Goal: Task Accomplishment & Management: Use online tool/utility

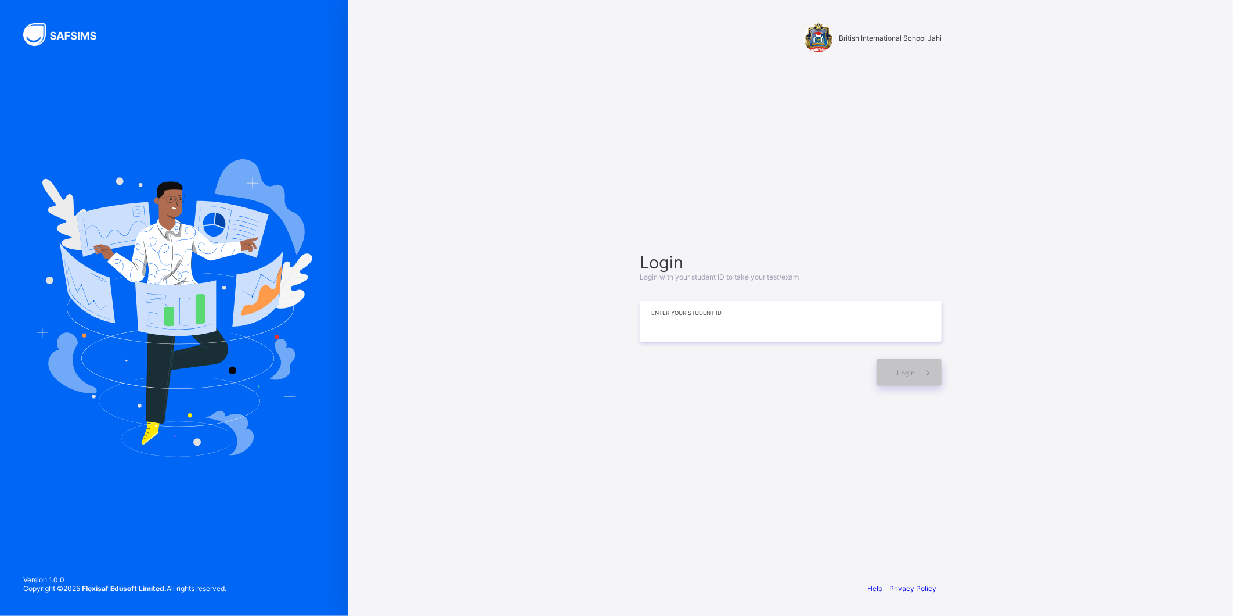
click at [676, 332] on input at bounding box center [791, 321] width 302 height 41
type input "**********"
click at [901, 373] on span "Login" at bounding box center [906, 372] width 18 height 9
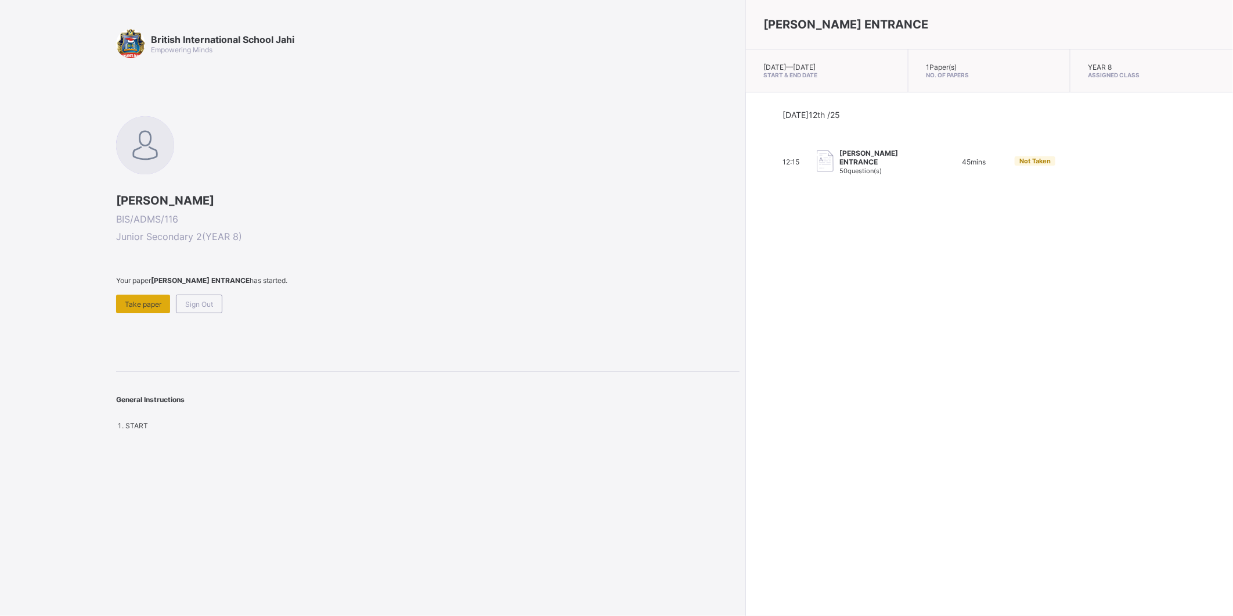
click at [144, 302] on span "Take paper" at bounding box center [143, 304] width 37 height 9
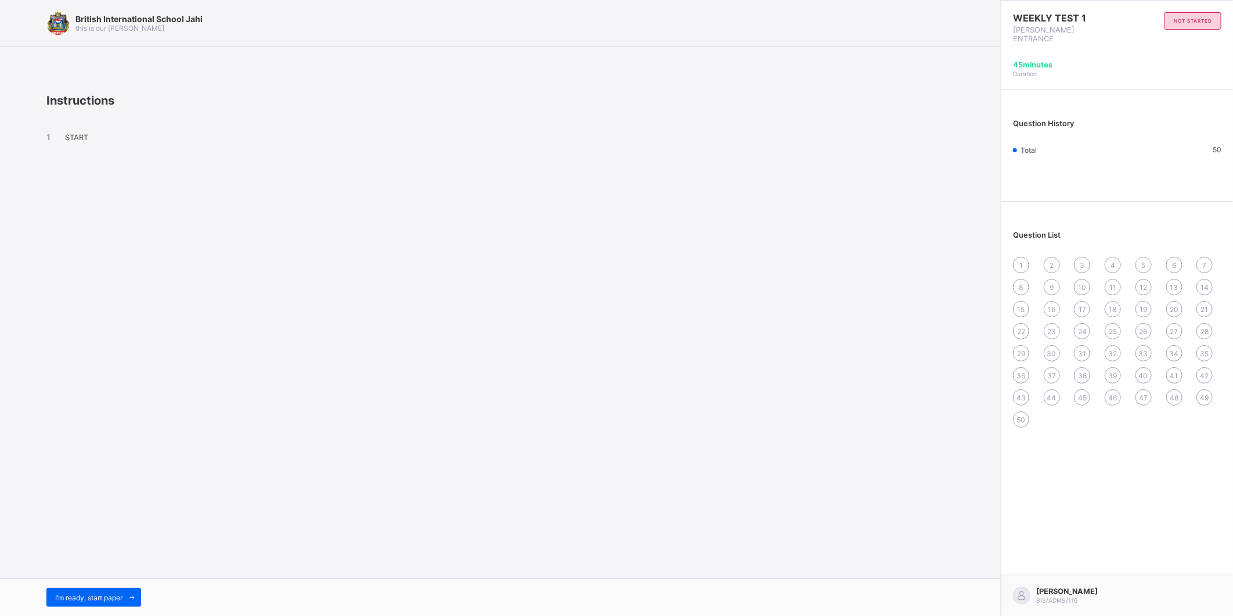
click at [70, 135] on span "START" at bounding box center [76, 137] width 23 height 9
click at [730, 536] on div "British International School Jahi this is our motton Instructions START I’m rea…" at bounding box center [500, 308] width 1001 height 616
click at [123, 591] on div "I’m ready, start paper" at bounding box center [93, 597] width 95 height 19
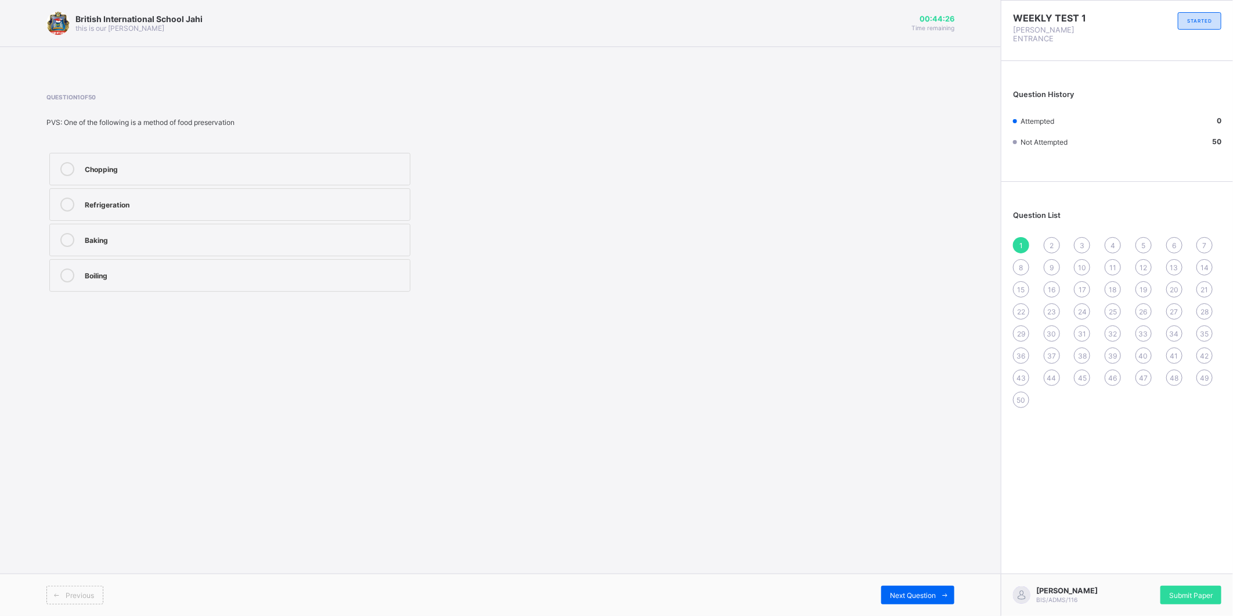
click at [135, 204] on div "Refrigeration" at bounding box center [244, 203] width 319 height 12
click at [1046, 237] on div "2" at bounding box center [1052, 245] width 16 height 16
click at [154, 242] on div "Rule of law" at bounding box center [244, 239] width 319 height 12
click at [1086, 237] on div "3" at bounding box center [1082, 245] width 16 height 16
click at [1052, 237] on div "2" at bounding box center [1052, 245] width 16 height 16
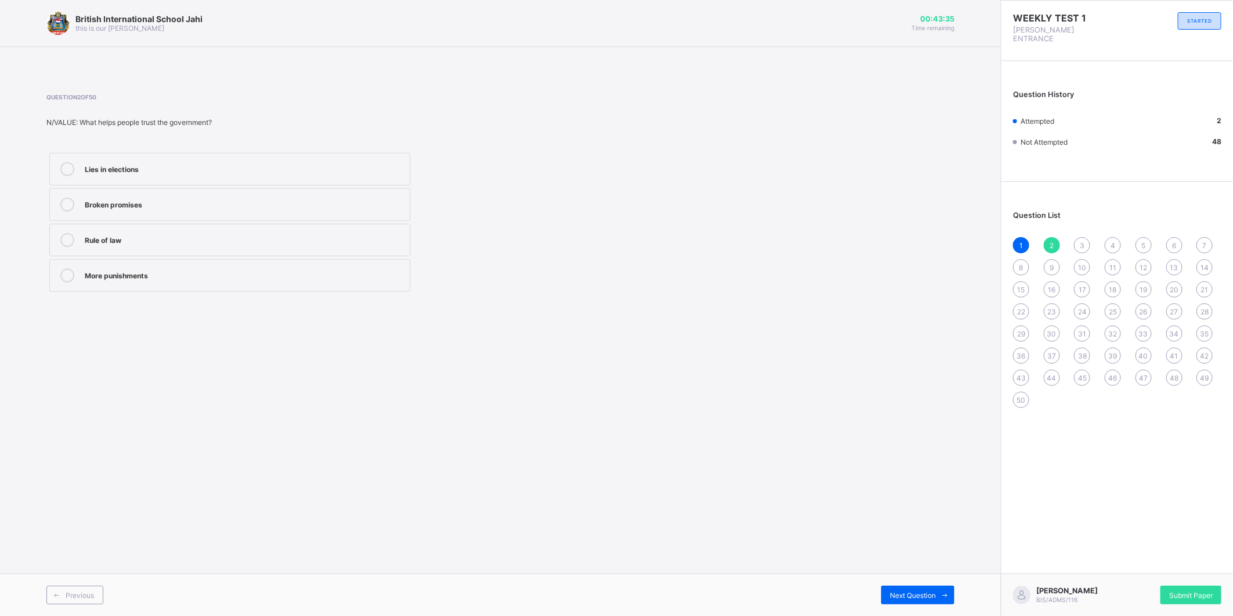
click at [1084, 241] on span "3" at bounding box center [1082, 245] width 5 height 9
click at [166, 172] on div "Peace" at bounding box center [244, 168] width 319 height 12
click at [1109, 237] on div "4" at bounding box center [1113, 245] width 16 height 16
click at [226, 280] on div "Peace and order" at bounding box center [244, 275] width 319 height 14
click at [1145, 240] on div "5" at bounding box center [1144, 245] width 16 height 16
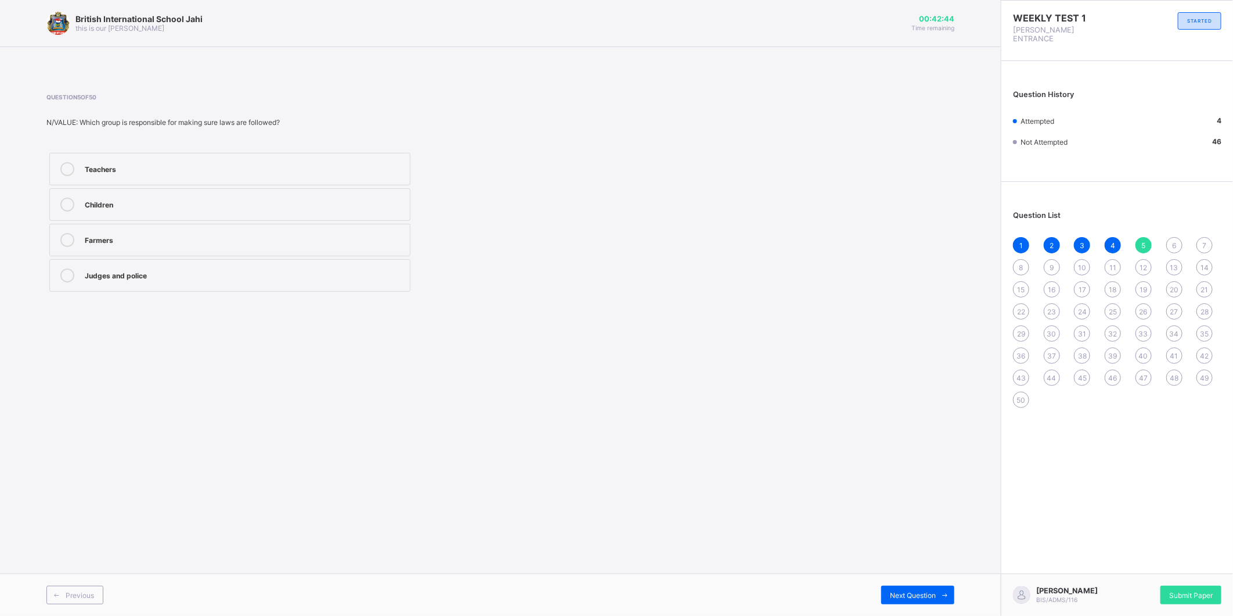
click at [128, 283] on label "Judges and police" at bounding box center [229, 275] width 361 height 33
click at [1171, 237] on div "6" at bounding box center [1175, 245] width 16 height 16
click at [143, 159] on label "Gifts" at bounding box center [229, 169] width 361 height 33
click at [1208, 239] on div "7" at bounding box center [1205, 245] width 16 height 16
click at [1022, 263] on span "8" at bounding box center [1022, 267] width 4 height 9
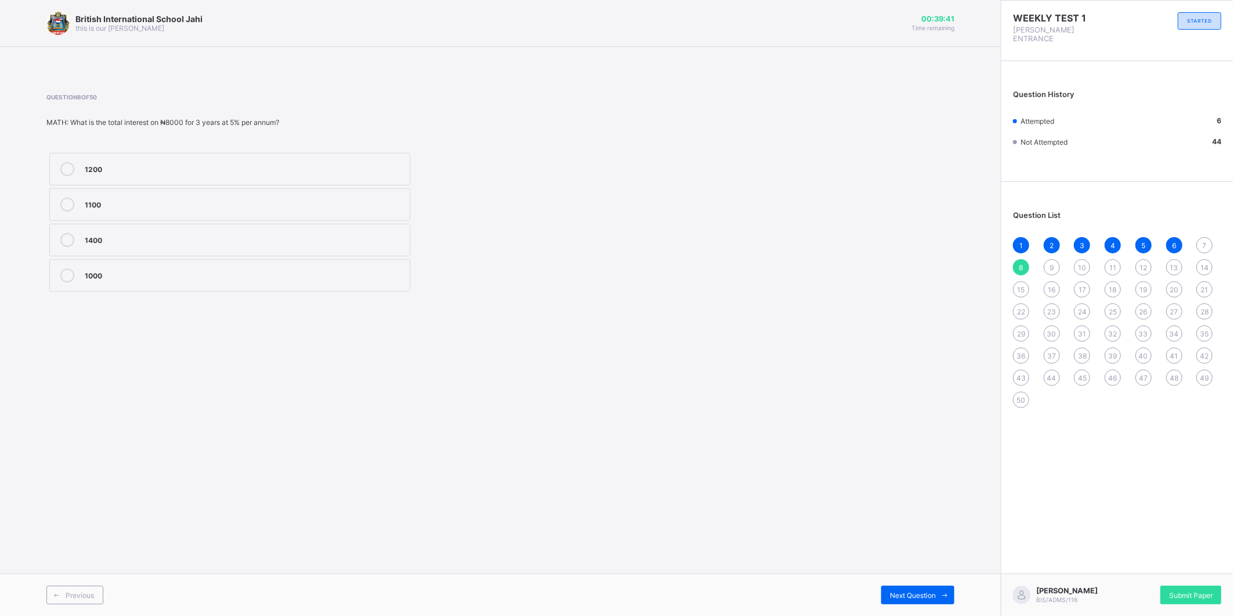
click at [1050, 263] on span "9" at bounding box center [1052, 267] width 4 height 9
click at [1200, 237] on div "7" at bounding box center [1205, 245] width 16 height 16
drag, startPoint x: 171, startPoint y: 164, endPoint x: 237, endPoint y: 192, distance: 71.1
click at [187, 171] on div "3600" at bounding box center [244, 168] width 319 height 12
click at [1021, 263] on span "8" at bounding box center [1022, 267] width 4 height 9
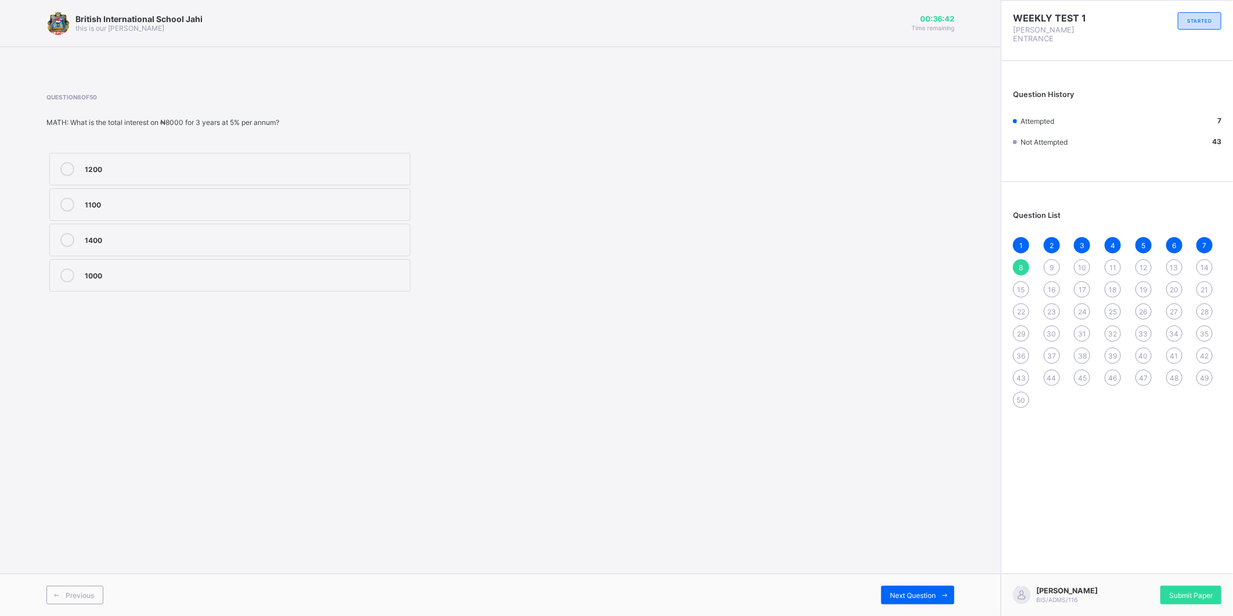
click at [146, 254] on label "1400" at bounding box center [229, 240] width 361 height 33
click at [1052, 263] on span "9" at bounding box center [1052, 267] width 4 height 9
click at [357, 208] on div "12" at bounding box center [244, 203] width 319 height 12
click at [1081, 263] on span "10" at bounding box center [1082, 267] width 8 height 9
drag, startPoint x: 272, startPoint y: 157, endPoint x: 273, endPoint y: 167, distance: 9.9
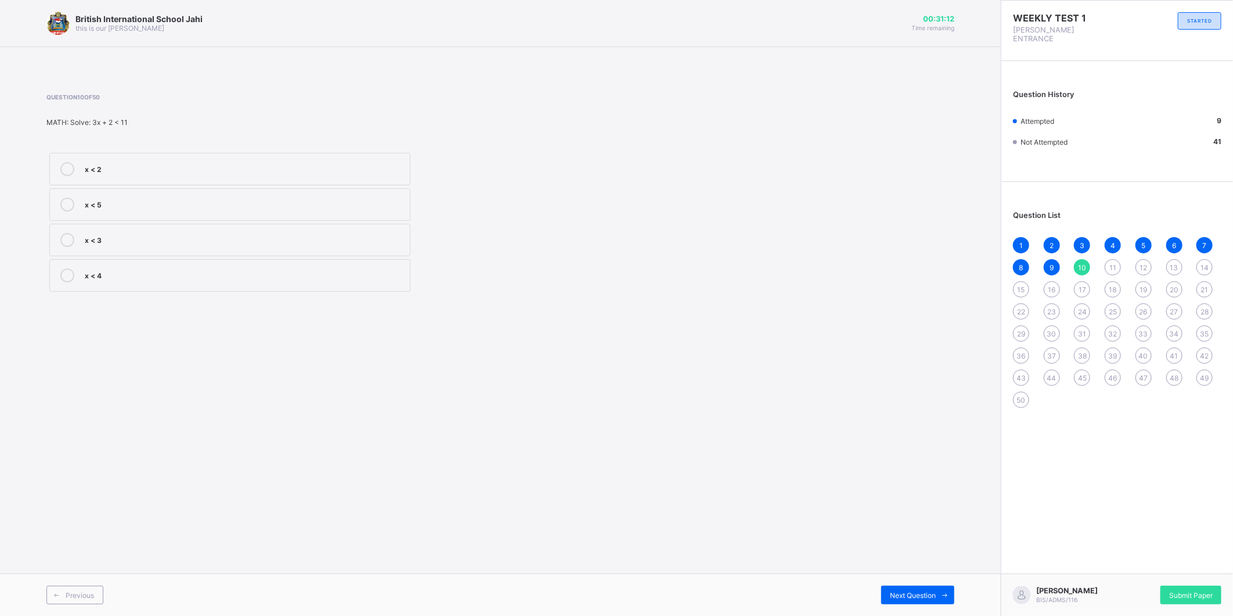
click at [273, 167] on label "x < 2" at bounding box center [229, 169] width 361 height 33
click at [1118, 259] on div "11" at bounding box center [1113, 267] width 16 height 16
drag, startPoint x: 181, startPoint y: 42, endPoint x: 195, endPoint y: 171, distance: 130.3
click at [195, 171] on div "British International School Jahi this is our motton 00:28:47 Time remaining Qu…" at bounding box center [500, 308] width 1001 height 616
click at [182, 210] on div "1700" at bounding box center [244, 204] width 319 height 14
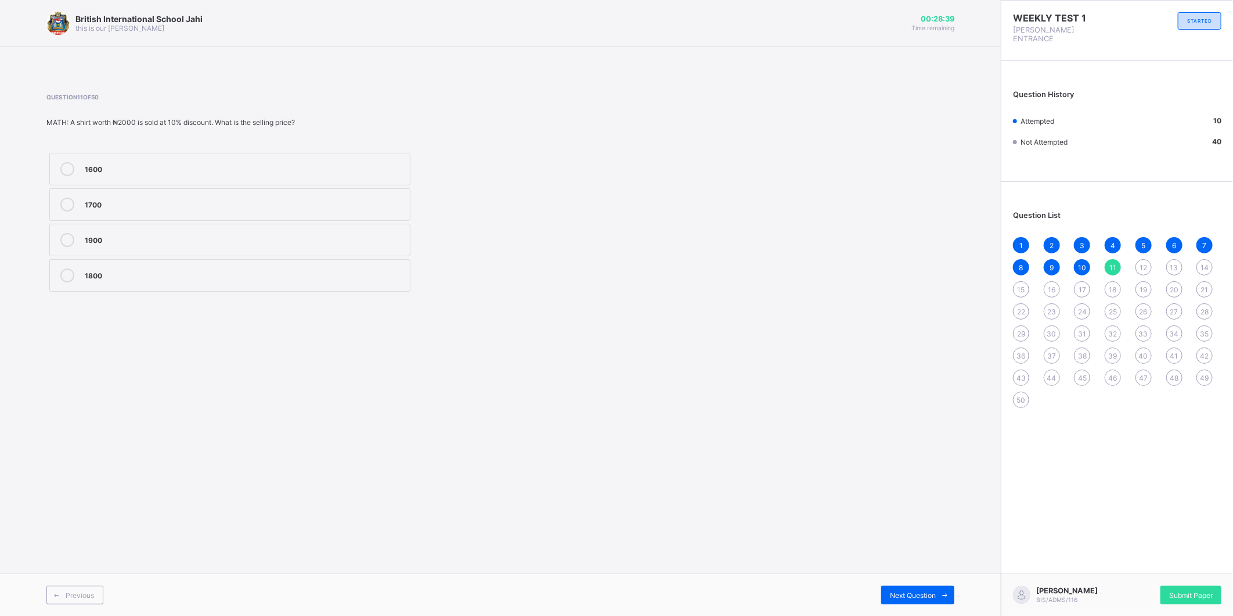
click at [303, 225] on label "1900" at bounding box center [229, 240] width 361 height 33
click at [307, 200] on div "1700" at bounding box center [244, 203] width 319 height 12
click at [1145, 263] on span "12" at bounding box center [1144, 267] width 8 height 9
drag, startPoint x: 102, startPoint y: 188, endPoint x: 111, endPoint y: 228, distance: 41.1
click at [111, 228] on div "Kumbi Saleh Goa Jeriba Niani" at bounding box center [229, 222] width 367 height 145
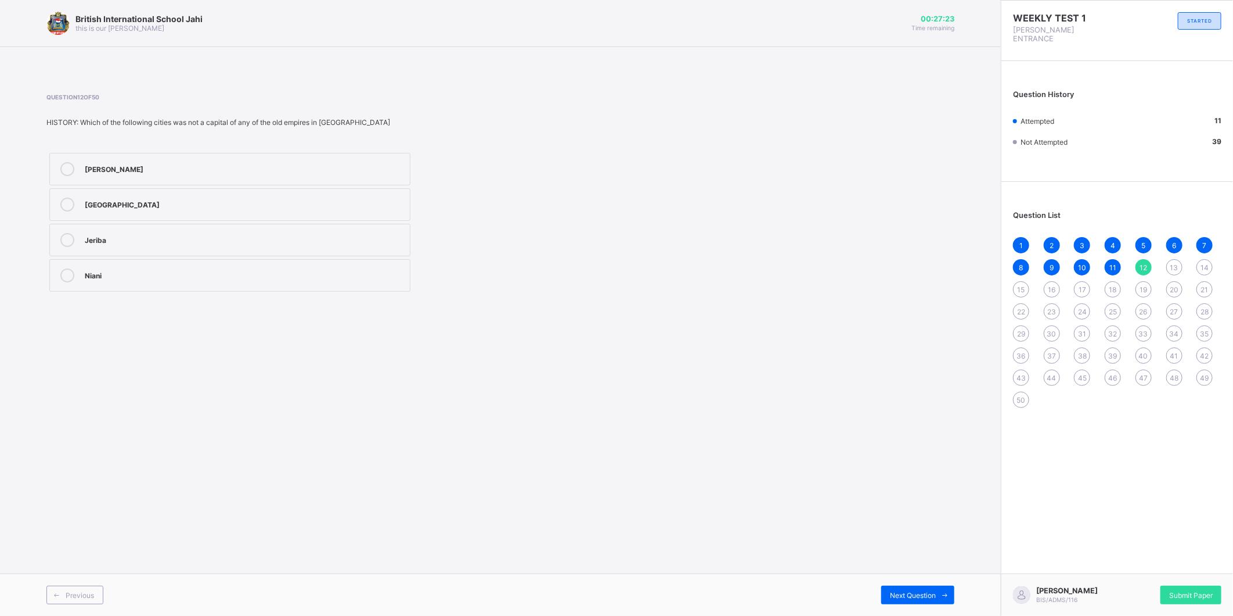
drag, startPoint x: 111, startPoint y: 228, endPoint x: 93, endPoint y: 333, distance: 107.1
click at [93, 333] on div "British International School Jahi this is our motton 00:27:23 Time remaining Qu…" at bounding box center [500, 308] width 1001 height 616
click at [148, 172] on div "Kumbi Saleh" at bounding box center [244, 168] width 319 height 12
click at [1166, 252] on div "1 2 3 4 5 6 7 8 9 10 11 12 13 14 15 16 17 18 19 20 21 22 23 24 25 26 27 28 29 3…" at bounding box center [1117, 322] width 208 height 171
click at [1175, 263] on span "13" at bounding box center [1175, 267] width 8 height 9
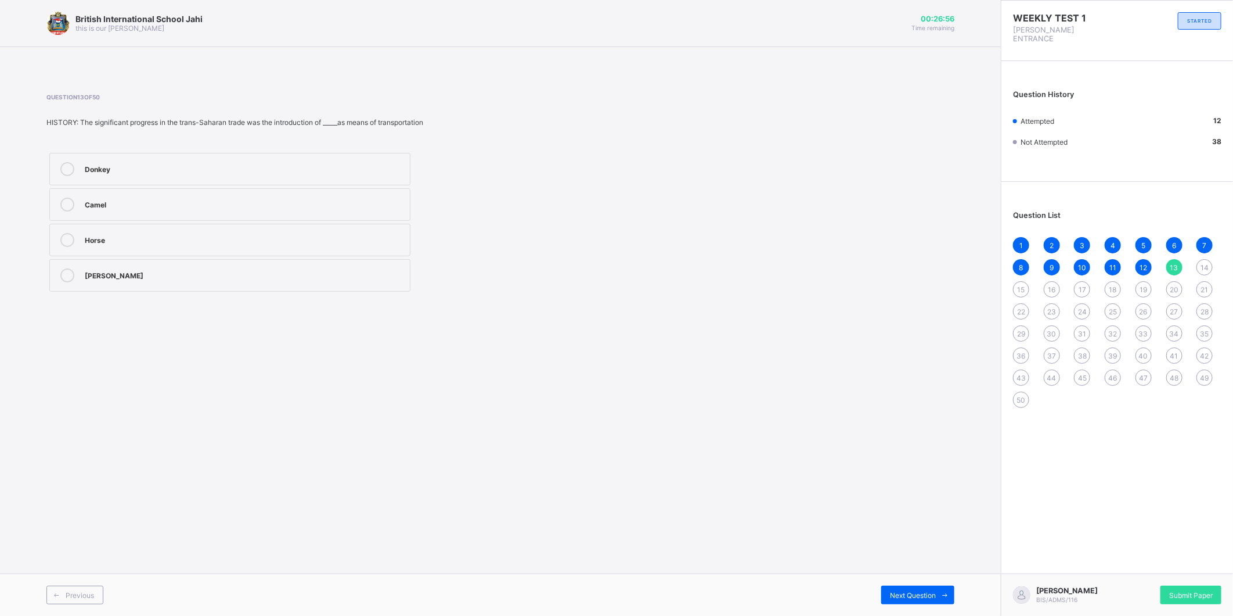
click at [132, 240] on div "Horse" at bounding box center [244, 239] width 319 height 12
click at [1204, 263] on span "14" at bounding box center [1205, 267] width 8 height 9
click at [499, 21] on div "British International School Jahi this is our motton 00:26:07 Time remaining" at bounding box center [500, 23] width 908 height 23
click at [354, 188] on label "For protection" at bounding box center [229, 204] width 361 height 33
click at [294, 270] on div "Searching for source of water" at bounding box center [244, 274] width 319 height 12
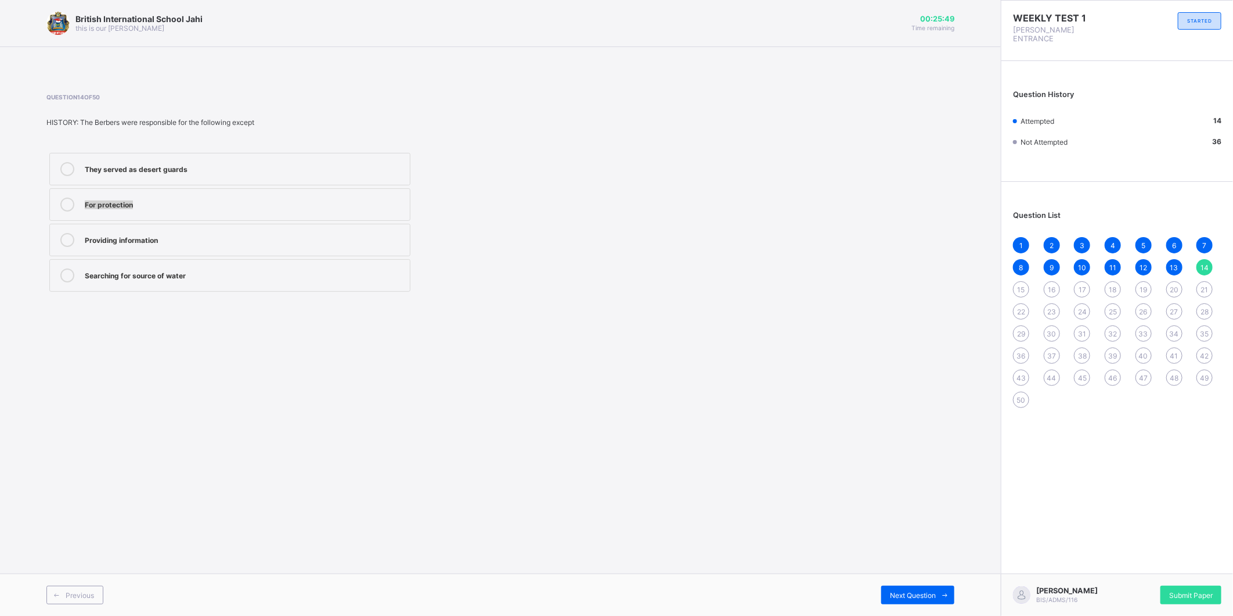
drag, startPoint x: 742, startPoint y: 171, endPoint x: 1233, endPoint y: 167, distance: 490.7
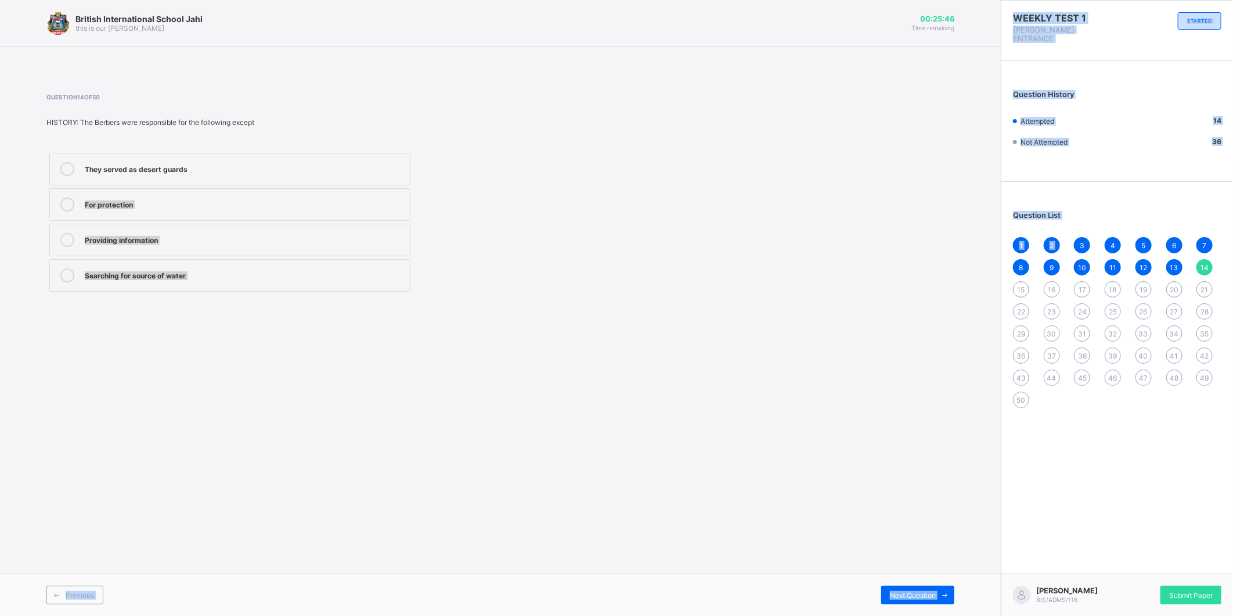
drag, startPoint x: 1233, startPoint y: 167, endPoint x: 930, endPoint y: 429, distance: 400.6
click at [930, 429] on div "British International School Jahi this is our motton 00:25:46 Time remaining Qu…" at bounding box center [500, 308] width 1001 height 616
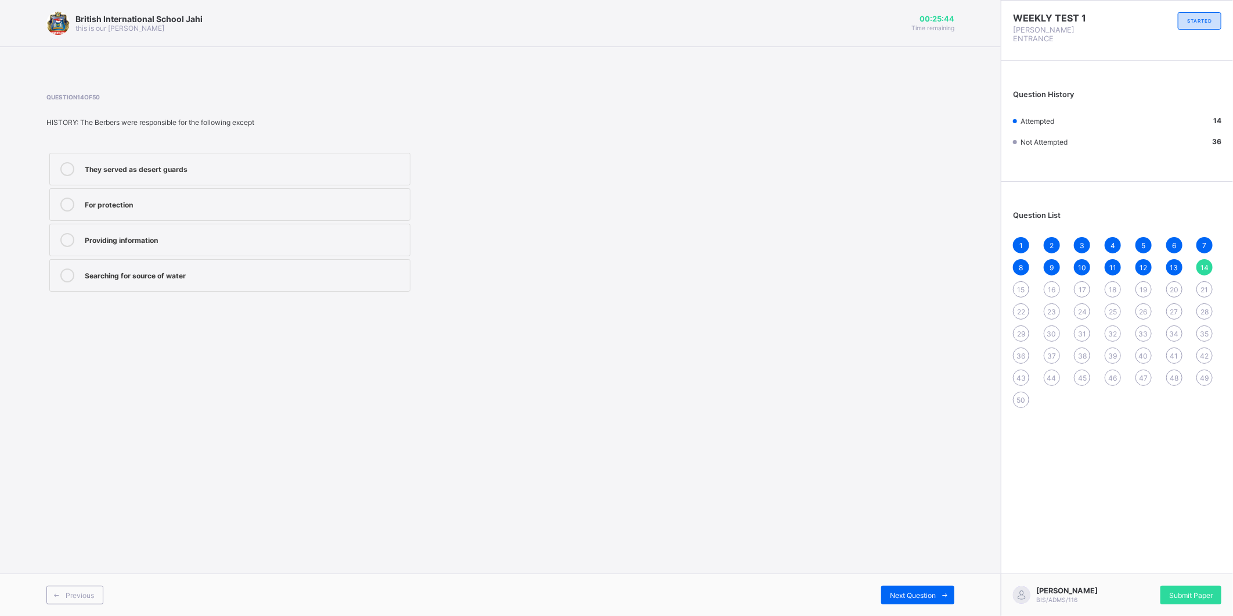
click at [1016, 281] on div "15" at bounding box center [1021, 289] width 16 height 16
click at [170, 211] on label "Gold" at bounding box center [229, 204] width 361 height 33
click at [1058, 281] on div "16" at bounding box center [1052, 289] width 16 height 16
click at [1208, 263] on span "14" at bounding box center [1205, 267] width 8 height 9
click at [1171, 263] on span "13" at bounding box center [1175, 267] width 8 height 9
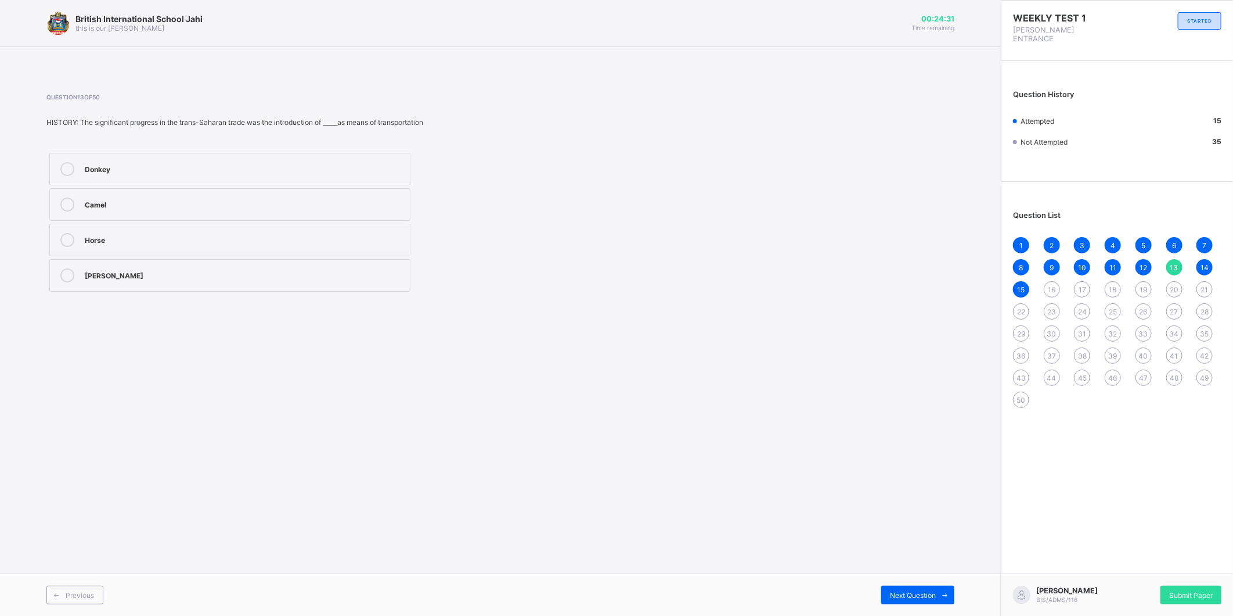
click at [101, 205] on div "Camel" at bounding box center [244, 203] width 319 height 12
drag, startPoint x: 1043, startPoint y: 275, endPoint x: 1048, endPoint y: 271, distance: 6.3
click at [1048, 271] on div "1 2 3 4 5 6 7 8 9 10 11 12 13 14 15 16 17 18 19 20 21 22 23 24 25 26 27 28 29 3…" at bounding box center [1117, 322] width 208 height 171
click at [1055, 285] on span "16" at bounding box center [1052, 289] width 8 height 9
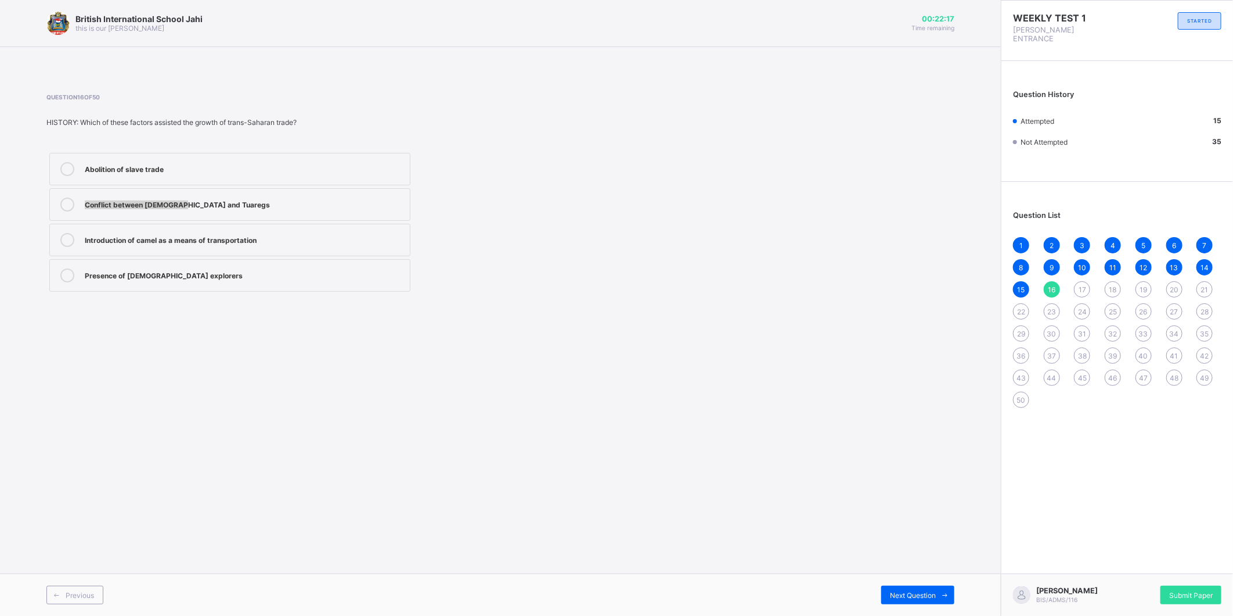
drag, startPoint x: 175, startPoint y: 161, endPoint x: 178, endPoint y: 194, distance: 33.3
click at [178, 194] on div "Abolition of slave trade Conflict between Arabs and Tuaregs Introduction of cam…" at bounding box center [229, 222] width 367 height 145
click at [190, 175] on div "Abolition of slave trade" at bounding box center [244, 169] width 319 height 14
click at [1089, 281] on div "17" at bounding box center [1082, 289] width 16 height 16
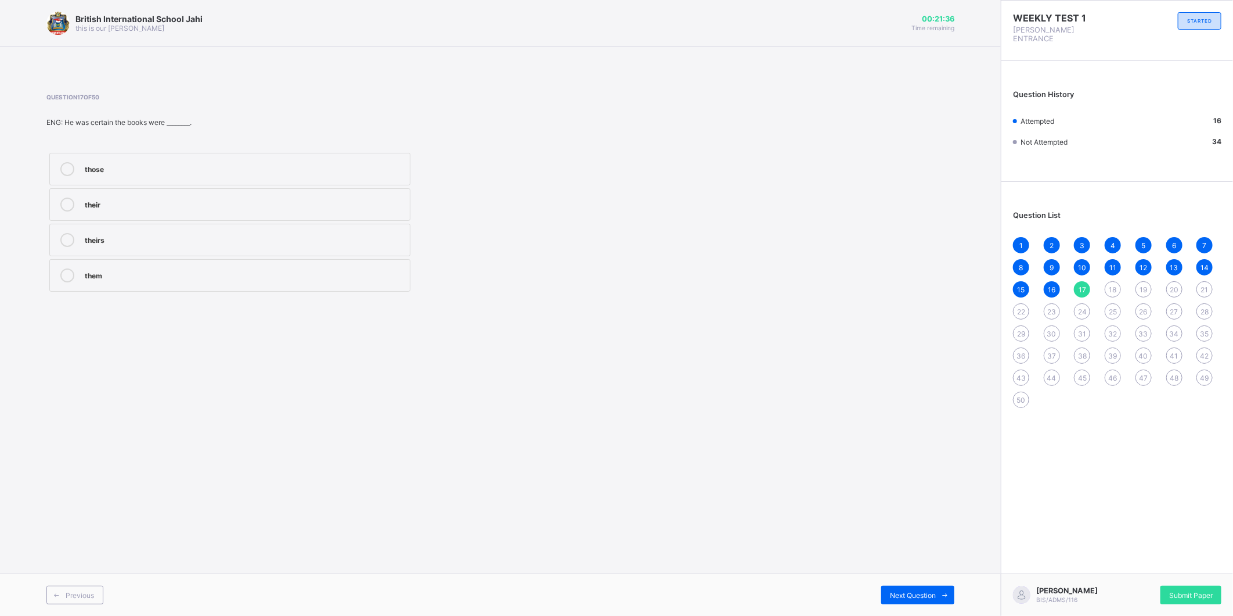
click at [161, 247] on label "theirs" at bounding box center [229, 240] width 361 height 33
click at [1117, 285] on span "18" at bounding box center [1114, 289] width 8 height 9
click at [216, 194] on label "is" at bounding box center [229, 204] width 361 height 33
click at [256, 178] on label "are" at bounding box center [229, 169] width 361 height 33
click at [1141, 285] on span "19" at bounding box center [1144, 289] width 8 height 9
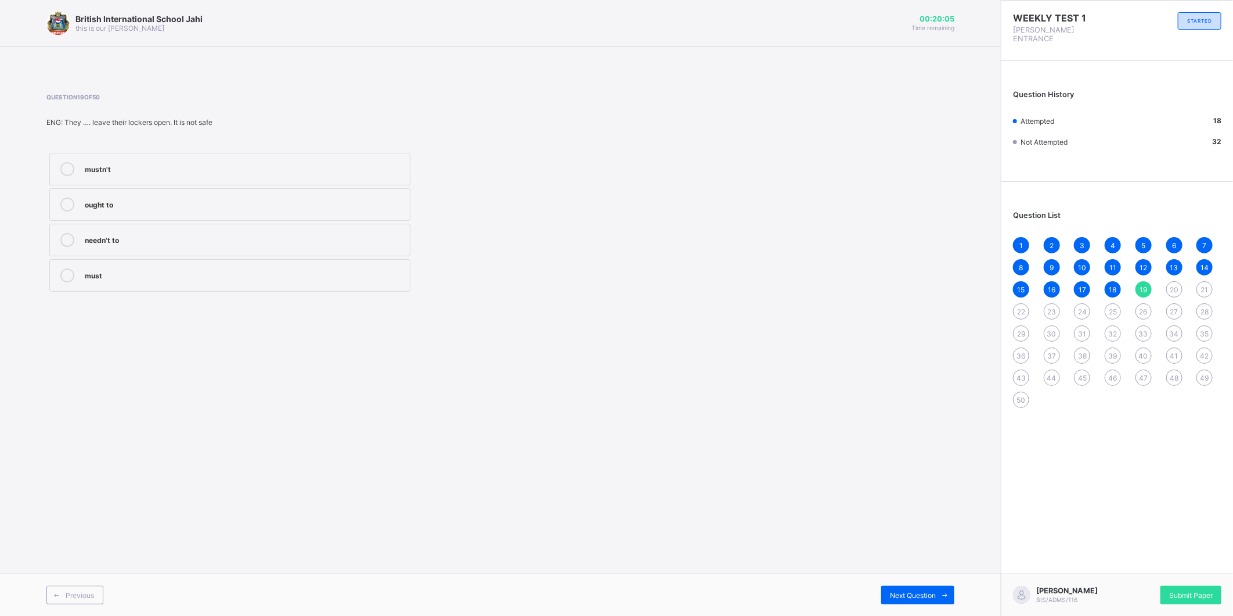
click at [140, 178] on label "mustn't" at bounding box center [229, 169] width 361 height 33
click at [1180, 281] on div "20" at bounding box center [1175, 289] width 16 height 16
click at [201, 240] on div "need to" at bounding box center [244, 239] width 319 height 12
click at [1142, 281] on div "19" at bounding box center [1144, 289] width 16 height 16
click at [128, 166] on div "mustn't" at bounding box center [244, 168] width 319 height 12
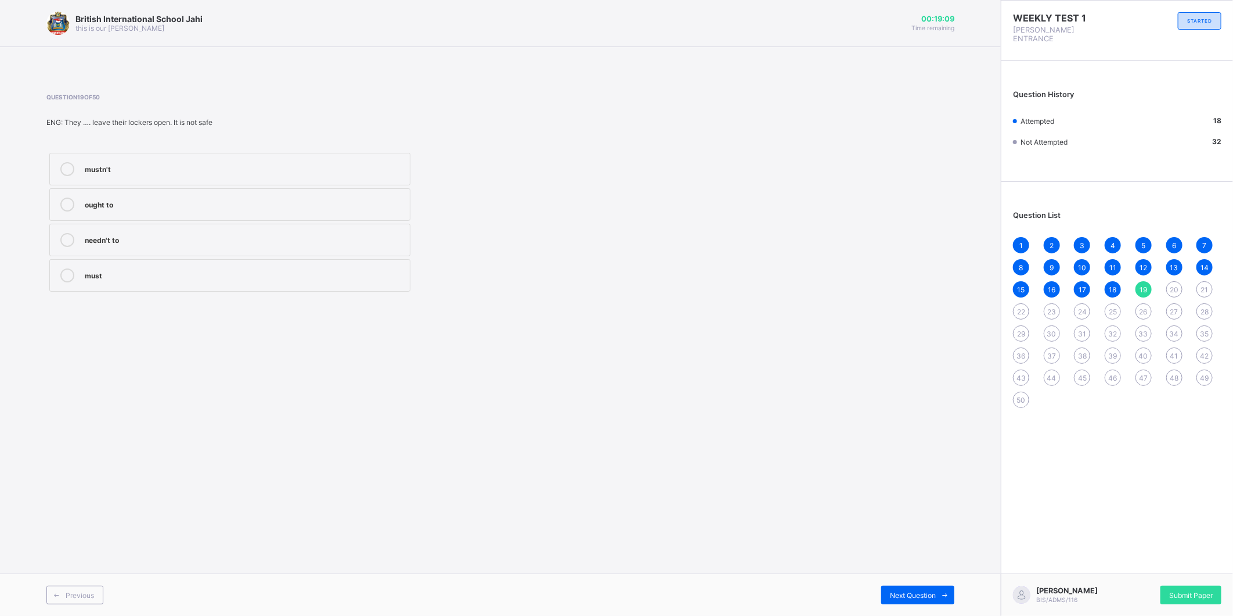
click at [1176, 285] on span "20" at bounding box center [1174, 289] width 9 height 9
click at [1147, 285] on span "19" at bounding box center [1144, 289] width 8 height 9
click at [240, 175] on div "mustn't" at bounding box center [244, 169] width 319 height 14
click at [947, 595] on icon at bounding box center [945, 595] width 9 height 8
click at [1146, 281] on div "19" at bounding box center [1144, 289] width 16 height 16
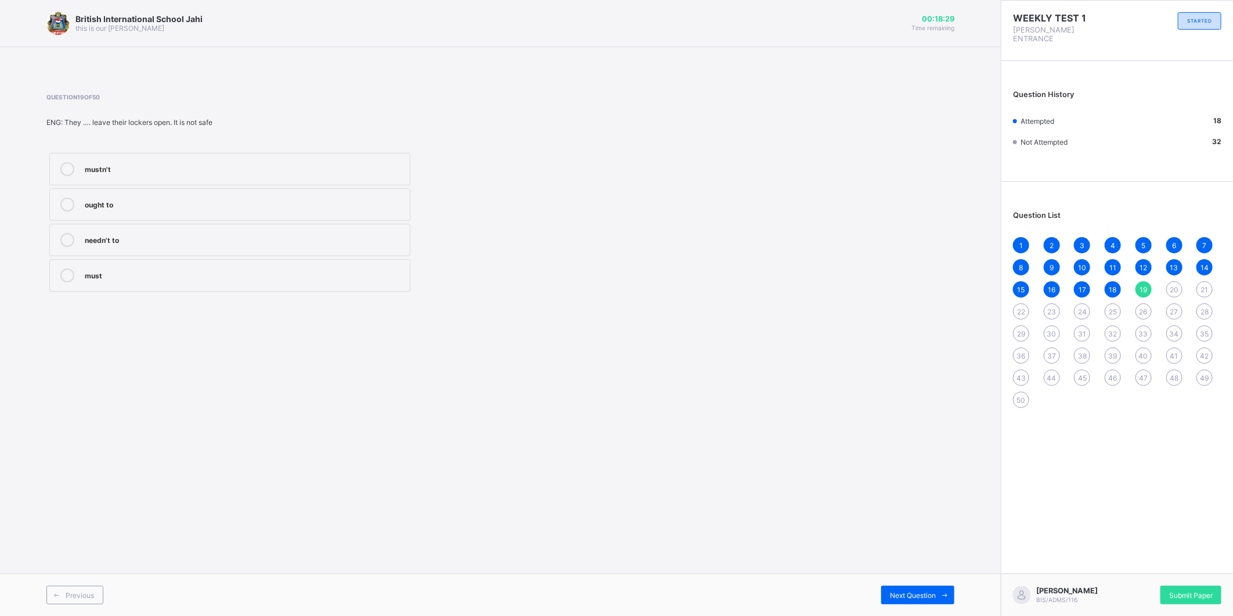
click at [302, 156] on label "mustn't" at bounding box center [229, 169] width 361 height 33
click at [305, 158] on label "mustn't" at bounding box center [229, 169] width 361 height 33
click at [303, 139] on div "Question 19 of 50 ENG: They …. leave their lockers open. It is not safe mustn't…" at bounding box center [352, 193] width 612 height 201
click at [1167, 281] on div "20" at bounding box center [1175, 289] width 16 height 16
click at [90, 247] on label "need to" at bounding box center [229, 240] width 361 height 33
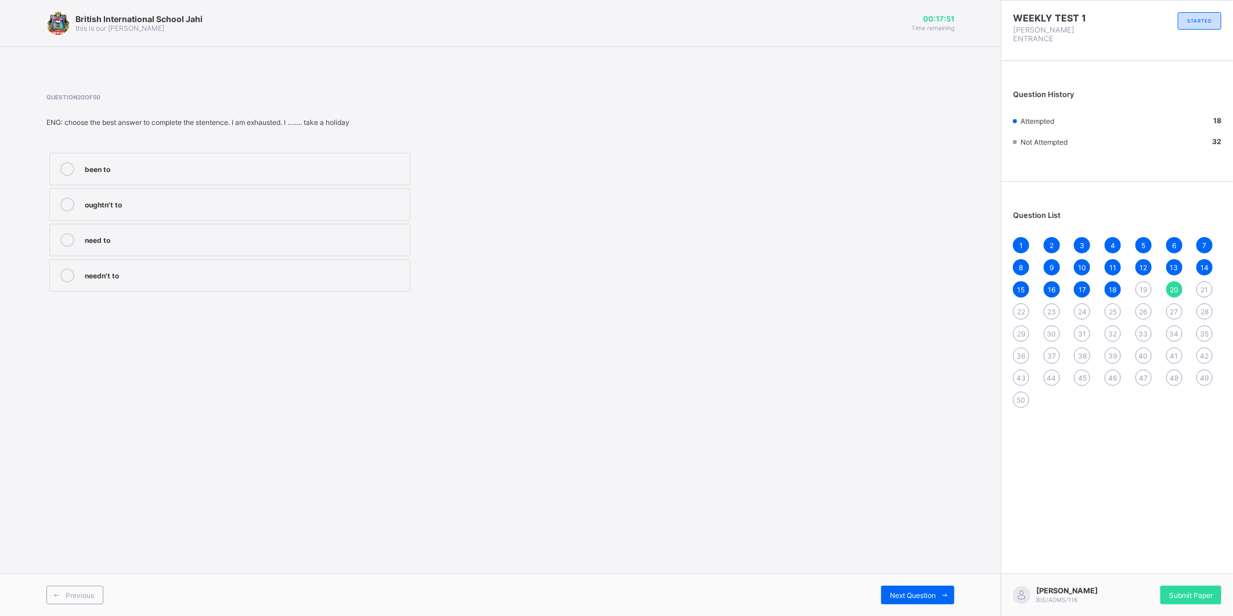
click at [1206, 285] on span "21" at bounding box center [1205, 289] width 8 height 9
click at [1146, 285] on div "19" at bounding box center [1144, 289] width 16 height 16
click at [219, 157] on label "mustn't" at bounding box center [229, 169] width 361 height 33
click at [1179, 281] on div "20" at bounding box center [1175, 289] width 16 height 16
click at [966, 436] on div "British International School Jahi this is our motton 00:17:00 Time remaining Qu…" at bounding box center [500, 308] width 1001 height 616
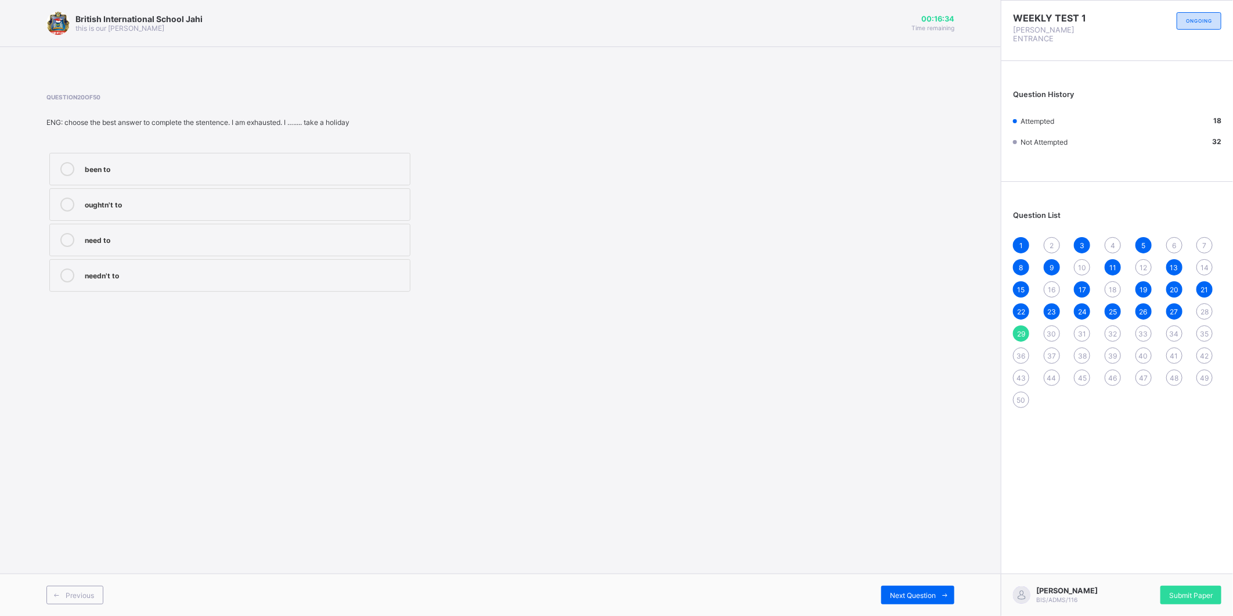
click at [1145, 285] on span "19" at bounding box center [1144, 289] width 8 height 9
click at [1018, 307] on span "22" at bounding box center [1021, 311] width 8 height 9
click at [1049, 308] on div "23" at bounding box center [1052, 311] width 16 height 16
click at [1082, 307] on span "24" at bounding box center [1082, 311] width 9 height 9
click at [1109, 307] on span "25" at bounding box center [1113, 311] width 8 height 9
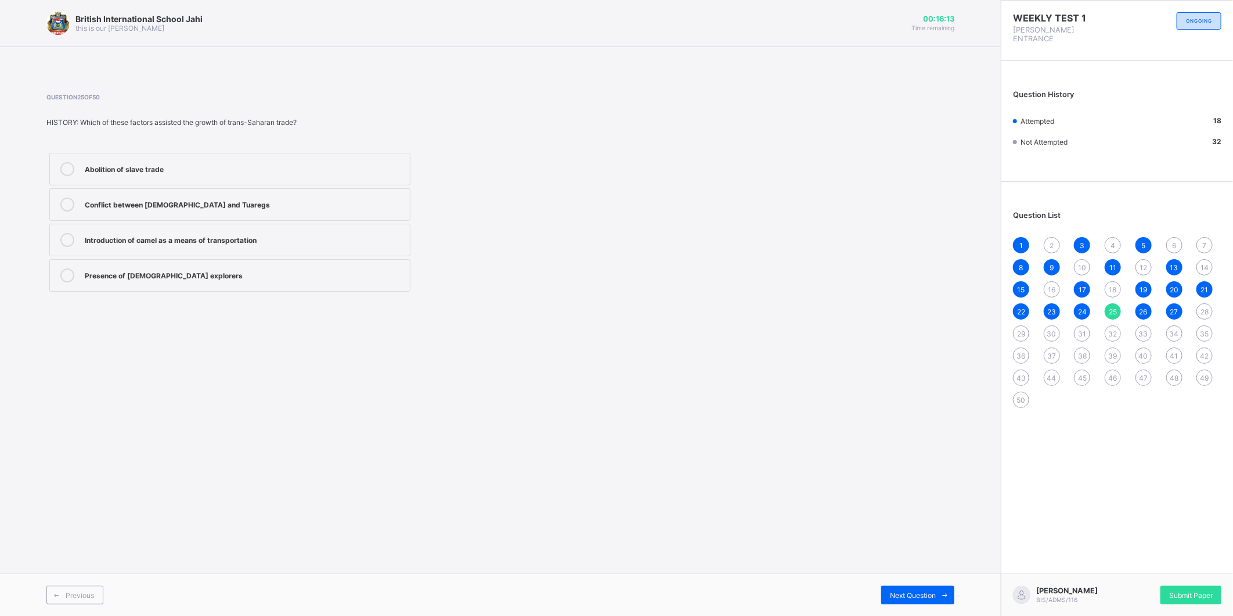
click at [1054, 240] on div "2" at bounding box center [1052, 245] width 16 height 16
click at [221, 250] on label "Canning" at bounding box center [229, 240] width 361 height 33
click at [1111, 241] on span "4" at bounding box center [1113, 245] width 5 height 9
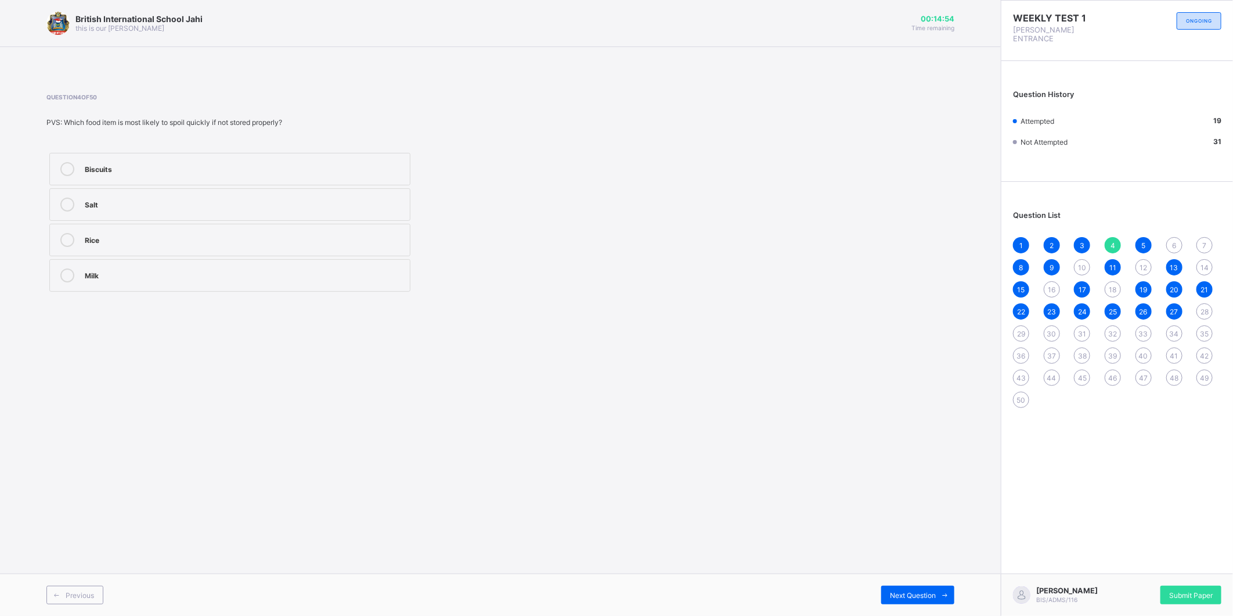
click at [176, 246] on div "Rice" at bounding box center [244, 240] width 319 height 14
click at [1177, 237] on div "6" at bounding box center [1175, 245] width 16 height 16
click at [211, 287] on label "To make food safe and last longer" at bounding box center [229, 275] width 361 height 33
click at [1211, 240] on div "7" at bounding box center [1205, 245] width 16 height 16
click at [178, 211] on label "To avoid consuming spoiled or unsafe food" at bounding box center [229, 204] width 361 height 33
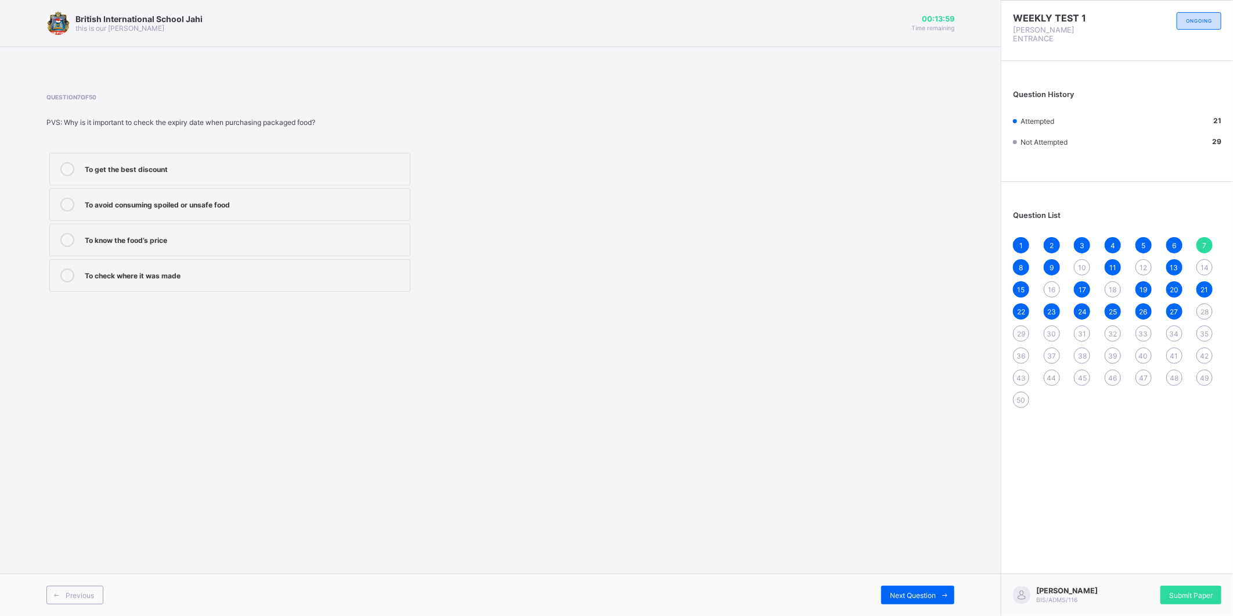
click at [1081, 262] on div "10" at bounding box center [1082, 267] width 16 height 16
click at [155, 163] on div "Gi" at bounding box center [244, 168] width 319 height 12
click at [1205, 240] on div "7" at bounding box center [1205, 245] width 16 height 16
click at [355, 206] on div "To avoid consuming spoiled or unsafe food" at bounding box center [244, 203] width 319 height 12
drag, startPoint x: 1052, startPoint y: 138, endPoint x: 1061, endPoint y: 149, distance: 14.5
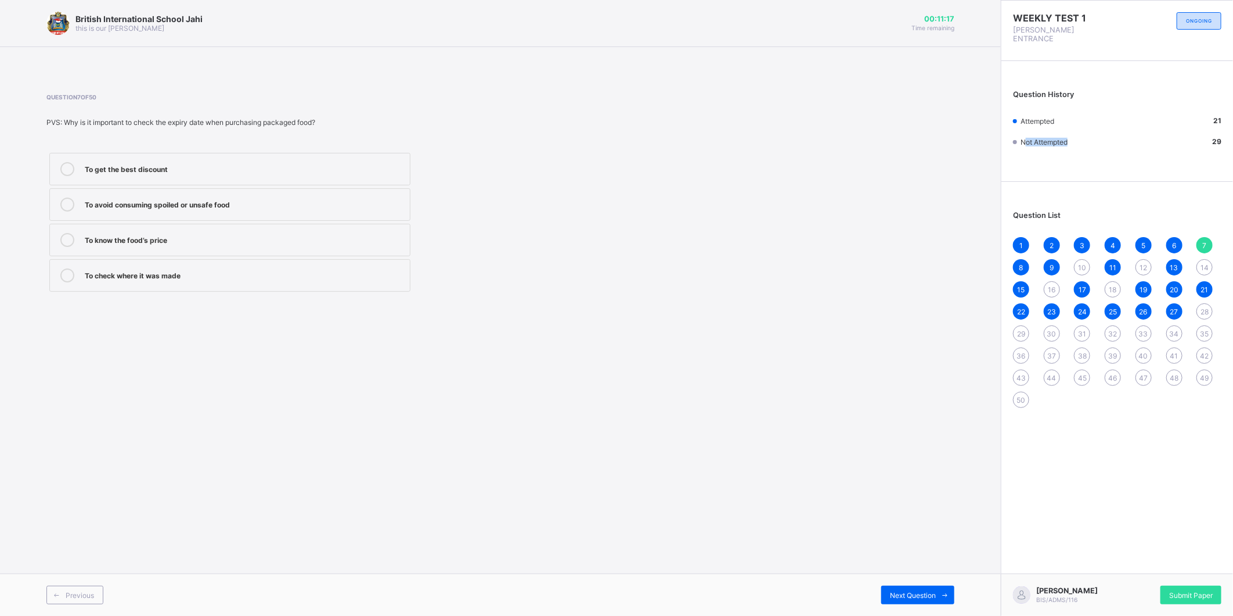
click at [1061, 149] on div "Question History Attempted 21 Not Attempted 29" at bounding box center [1118, 124] width 232 height 114
click at [1077, 259] on div "10" at bounding box center [1082, 267] width 16 height 16
click at [1205, 241] on span "7" at bounding box center [1205, 245] width 4 height 9
click at [192, 210] on div "To avoid consuming spoiled or unsafe food" at bounding box center [244, 204] width 319 height 14
click at [1146, 263] on span "12" at bounding box center [1144, 267] width 8 height 9
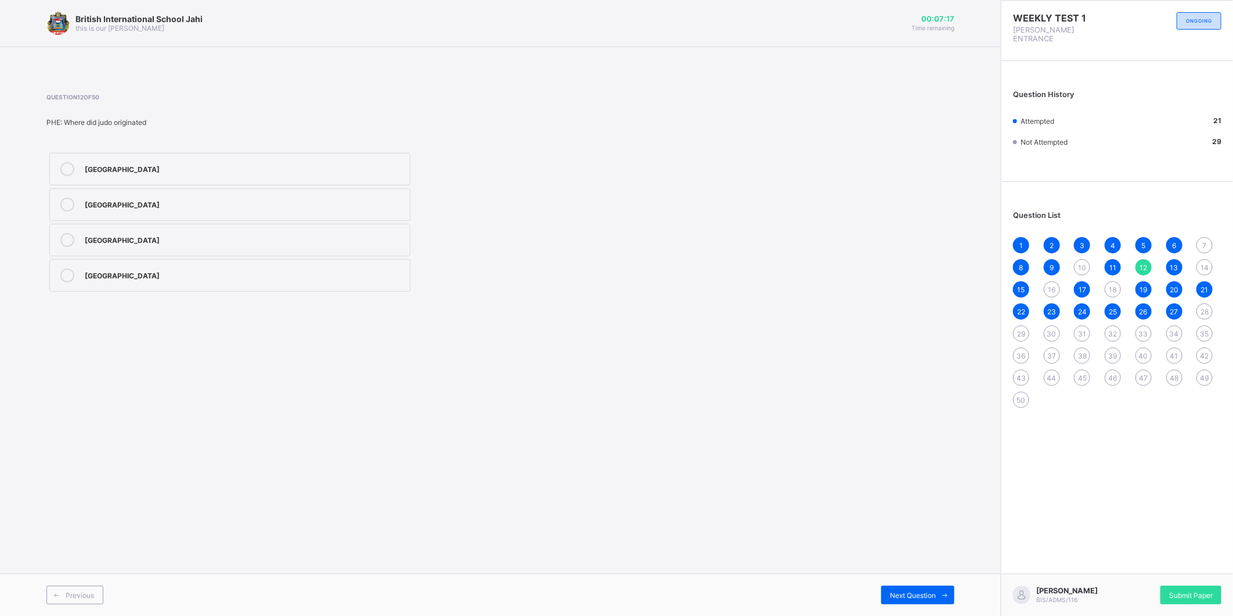
click at [116, 166] on div "Nigeria" at bounding box center [244, 168] width 319 height 12
click at [1206, 263] on span "14" at bounding box center [1205, 267] width 8 height 9
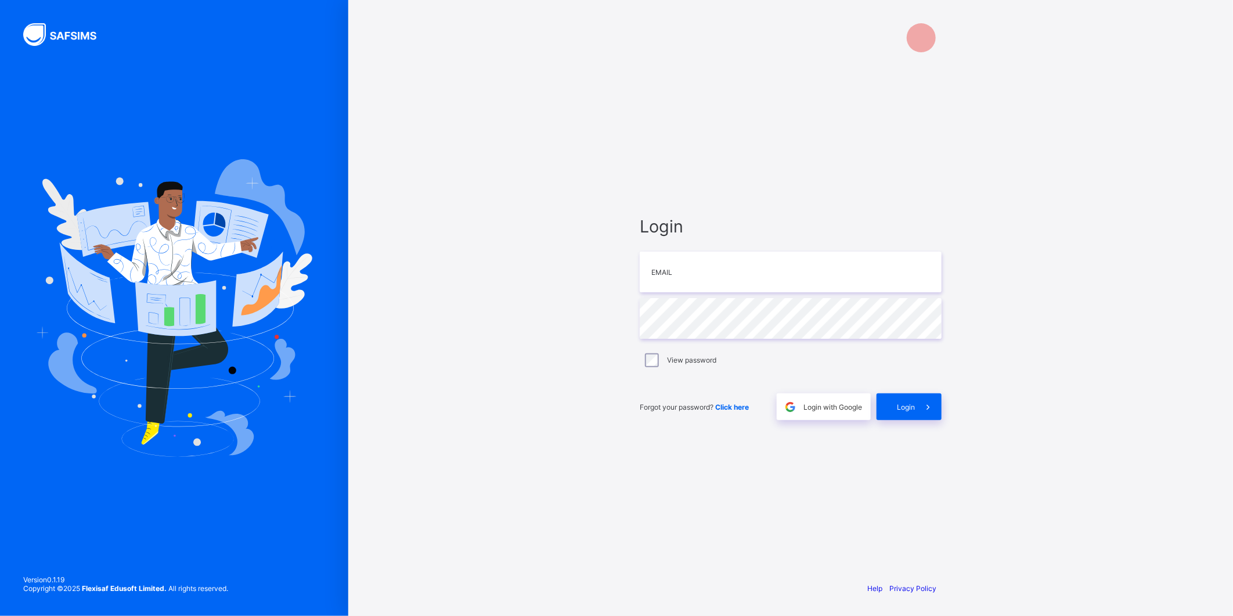
click at [4, 4] on div at bounding box center [174, 308] width 348 height 616
